Goal: Navigation & Orientation: Find specific page/section

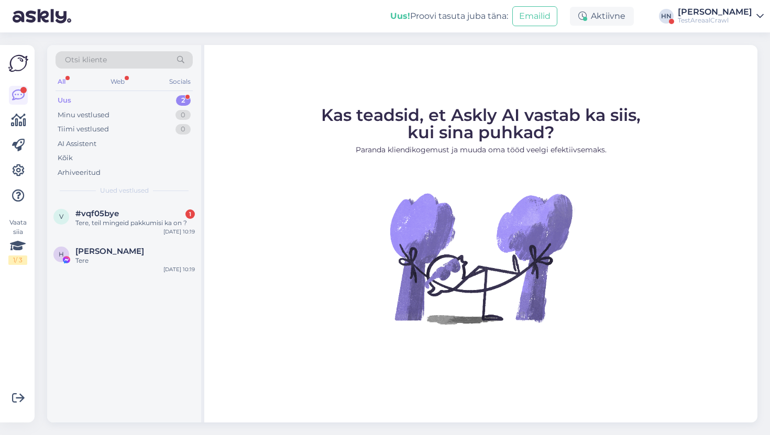
click at [28, 172] on div "Vaata siia 1 / 3 Võimalused Veendu, et Askly loob sulle väärtust. Sulge Ühenda …" at bounding box center [17, 234] width 35 height 378
click at [18, 172] on icon at bounding box center [18, 170] width 13 height 13
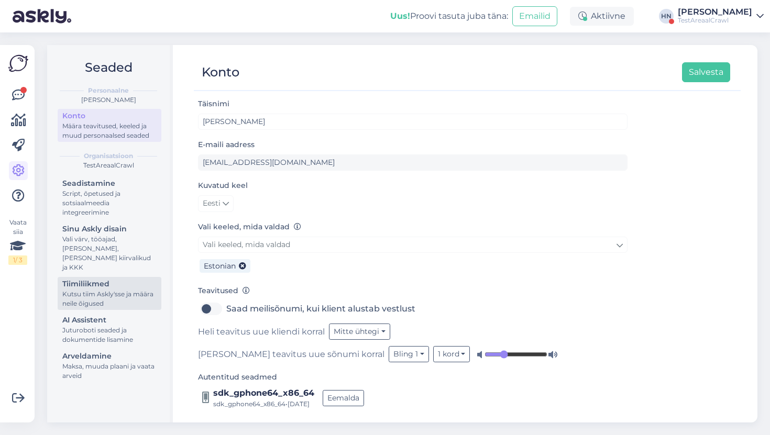
click at [120, 299] on div "Kutsu tiim Askly'sse ja määra neile õigused" at bounding box center [109, 299] width 94 height 19
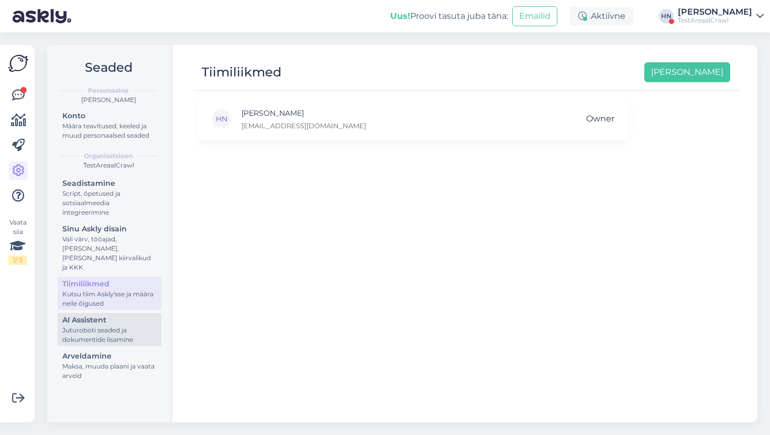
click at [120, 315] on div "AI Assistent" at bounding box center [109, 320] width 94 height 11
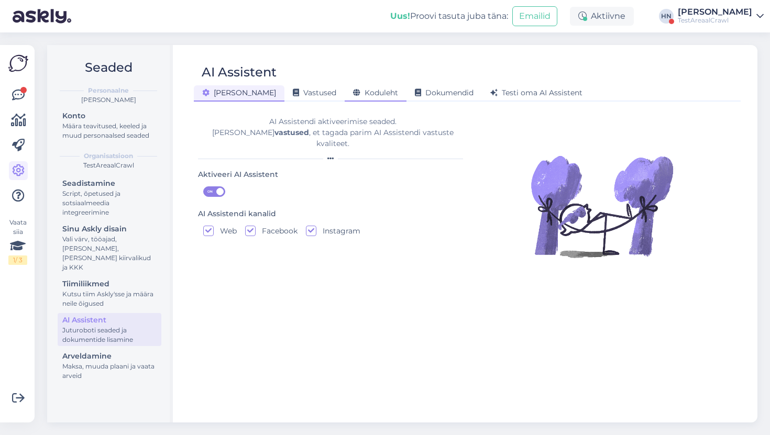
click at [353, 95] on span "Koduleht" at bounding box center [375, 92] width 45 height 9
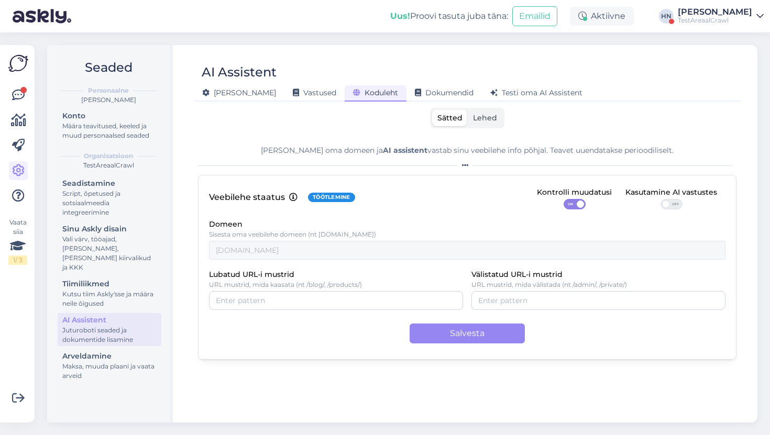
click at [498, 120] on label "Lehed" at bounding box center [485, 118] width 35 height 16
click at [468, 110] on input "Lehed" at bounding box center [468, 110] width 0 height 0
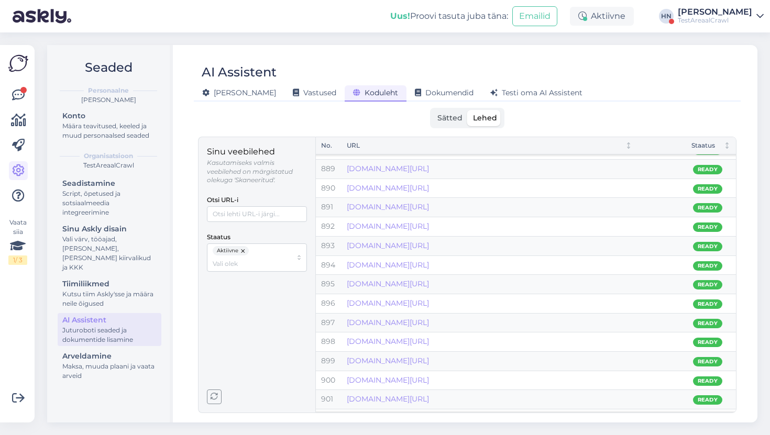
scroll to position [17175, 0]
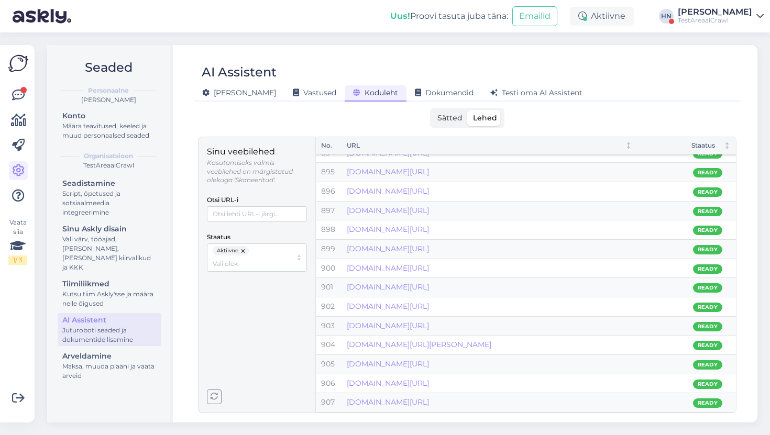
click at [216, 397] on icon "button" at bounding box center [214, 396] width 7 height 7
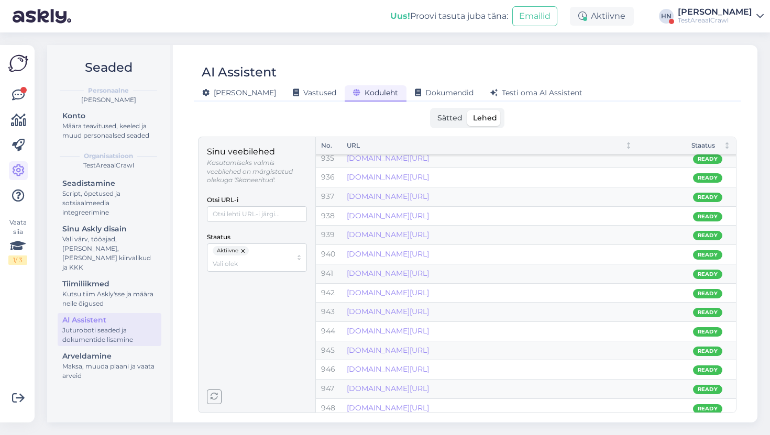
scroll to position [18059, 0]
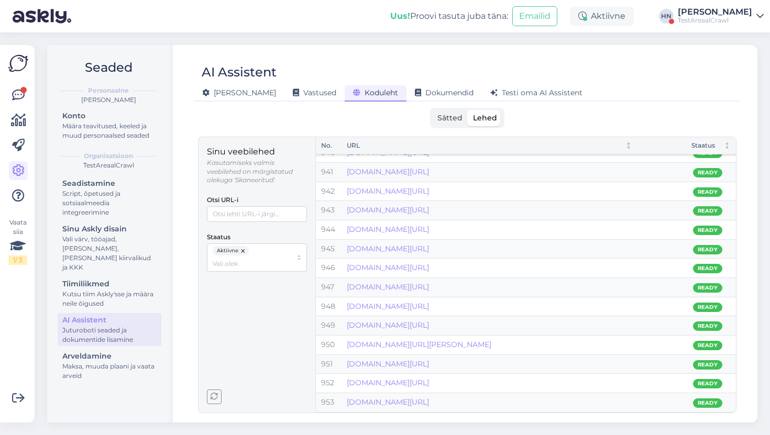
click at [215, 396] on icon "button" at bounding box center [214, 396] width 7 height 7
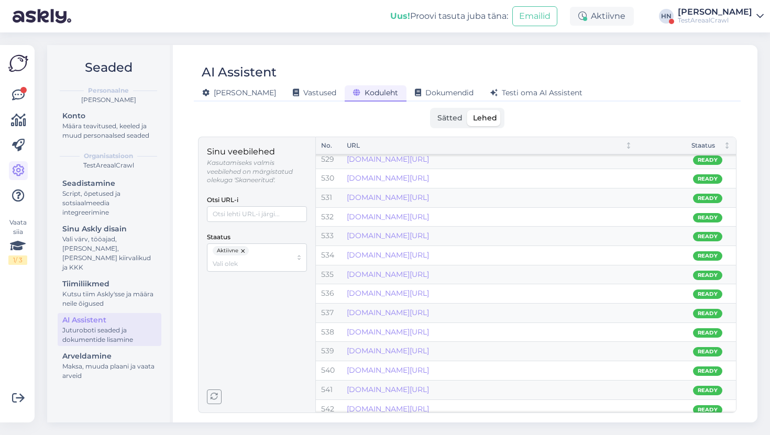
scroll to position [9230, 0]
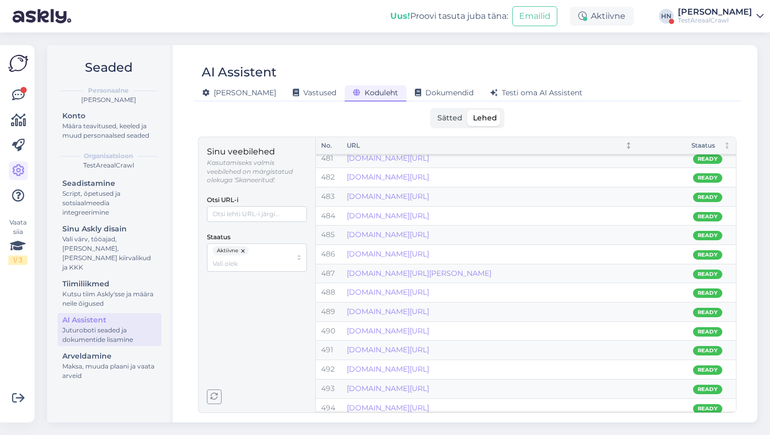
click at [614, 148] on div "URL" at bounding box center [482, 146] width 270 height 10
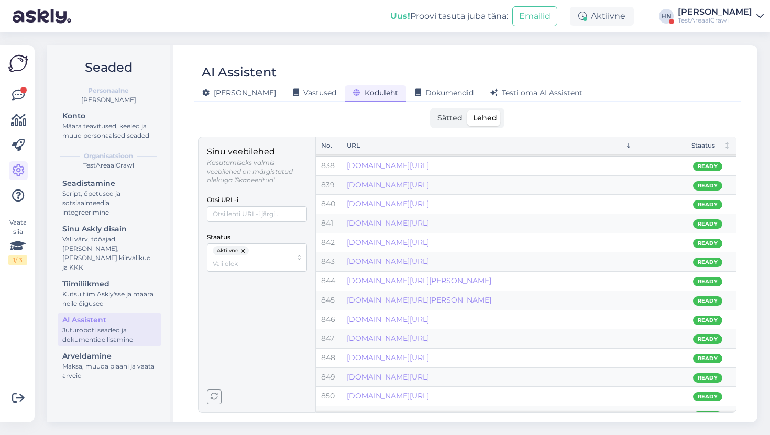
scroll to position [16050, 0]
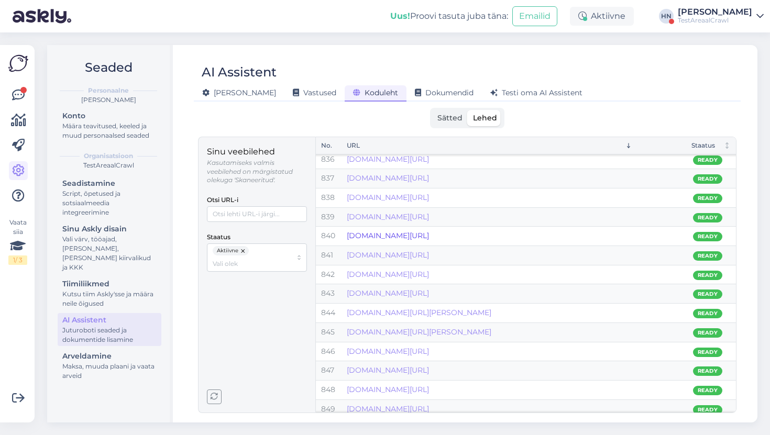
click at [429, 240] on link "[DOMAIN_NAME][URL]" at bounding box center [388, 235] width 82 height 9
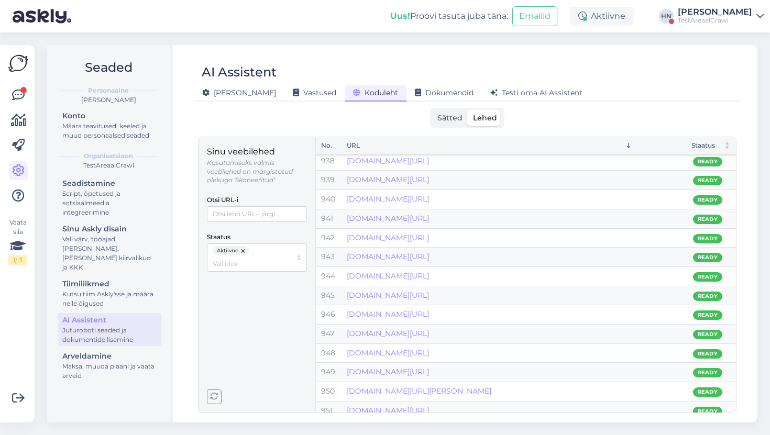
scroll to position [18079, 0]
